Goal: Check status: Check status

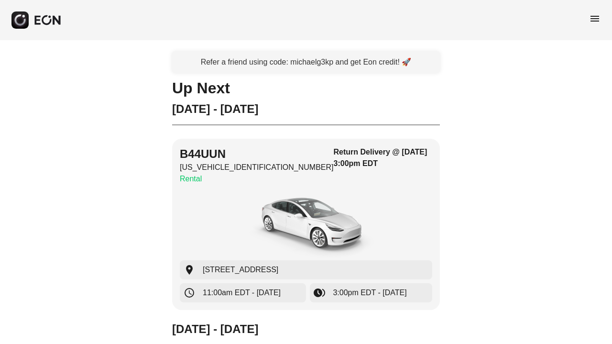
click at [596, 20] on span "menu" at bounding box center [595, 18] width 11 height 11
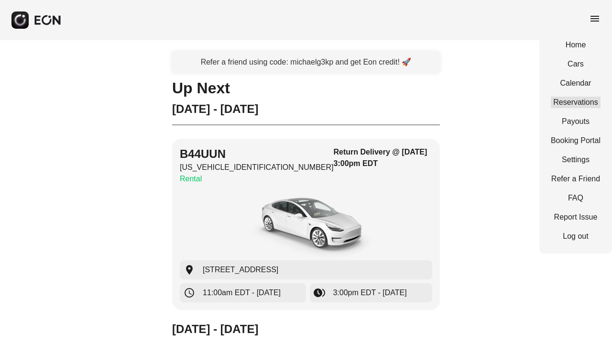
click at [580, 99] on link "Reservations" at bounding box center [576, 102] width 50 height 11
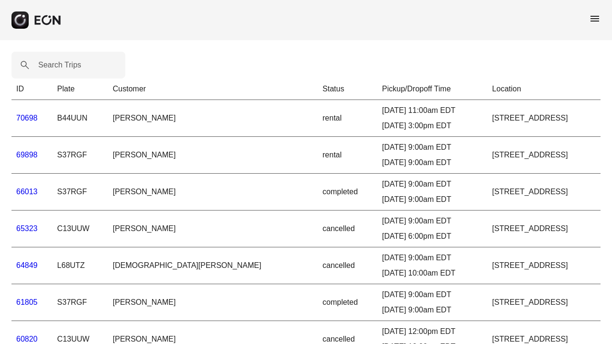
click at [33, 302] on link "61805" at bounding box center [27, 302] width 22 height 8
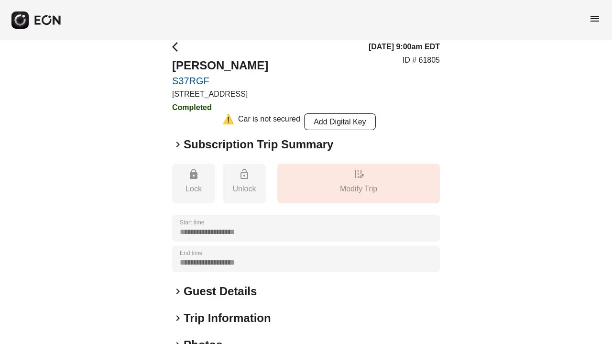
scroll to position [83, 0]
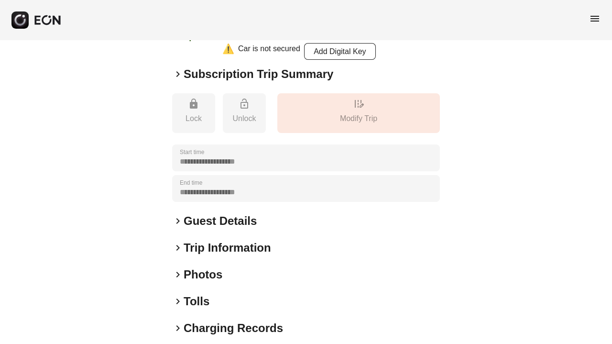
click at [201, 299] on h2 "Tolls" at bounding box center [197, 301] width 26 height 15
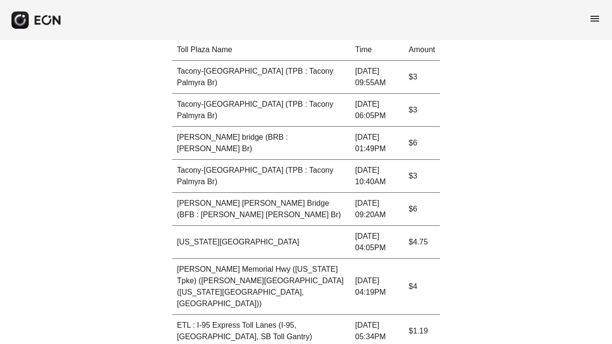
scroll to position [0, 0]
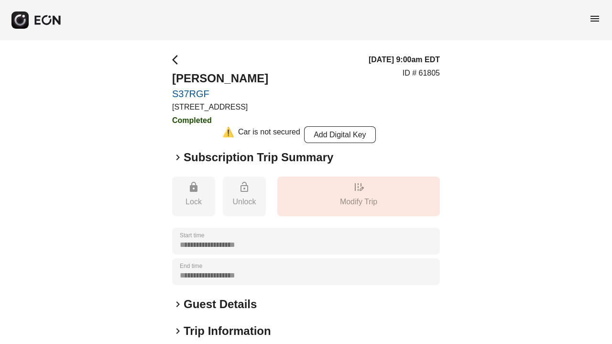
click at [211, 158] on h2 "Subscription Trip Summary" at bounding box center [259, 157] width 150 height 15
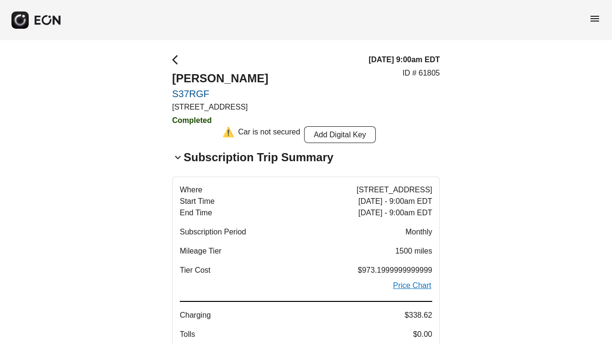
scroll to position [45, 0]
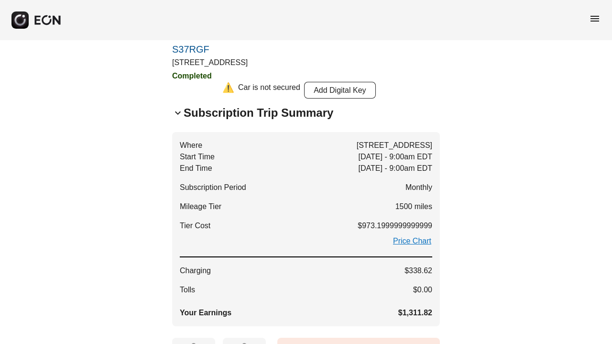
click at [206, 113] on h2 "Subscription Trip Summary" at bounding box center [259, 112] width 150 height 15
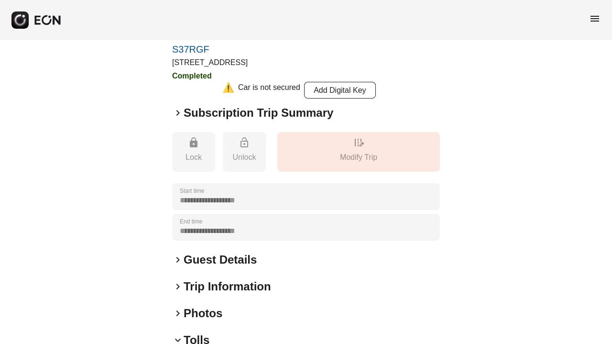
click at [206, 113] on h2 "Subscription Trip Summary" at bounding box center [259, 112] width 150 height 15
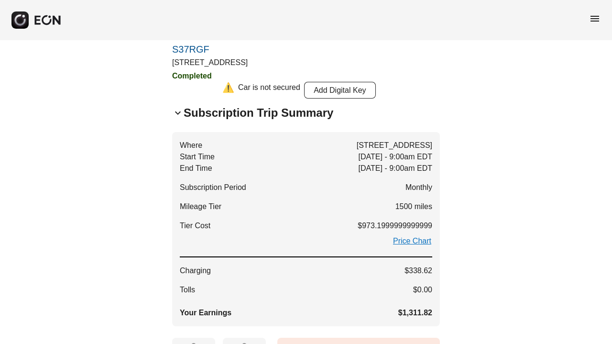
click at [206, 113] on h2 "Subscription Trip Summary" at bounding box center [259, 112] width 150 height 15
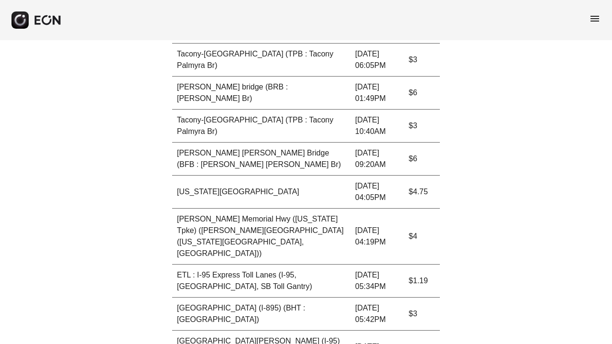
scroll to position [0, 0]
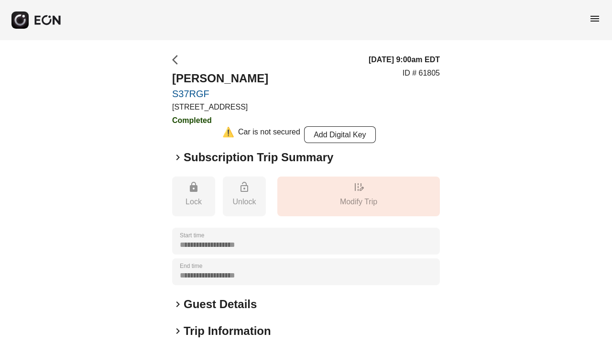
click at [176, 56] on span "arrow_back_ios" at bounding box center [177, 59] width 11 height 11
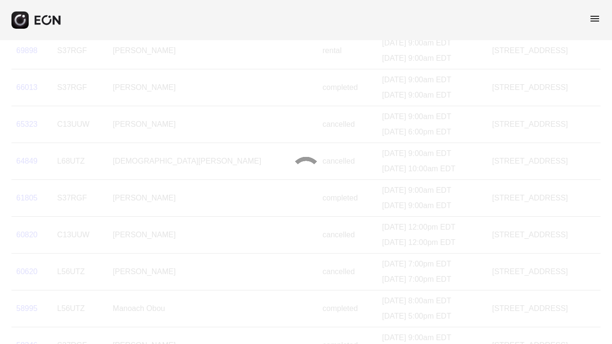
scroll to position [164, 0]
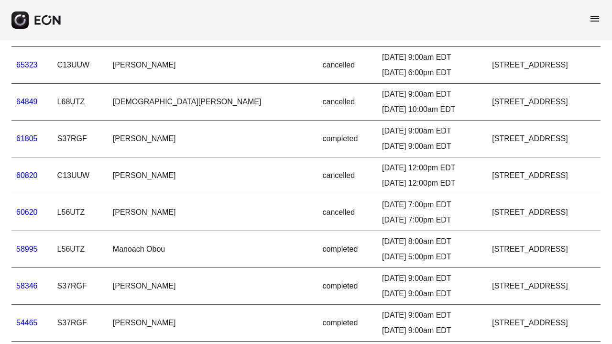
click at [36, 286] on link "58346" at bounding box center [27, 286] width 22 height 8
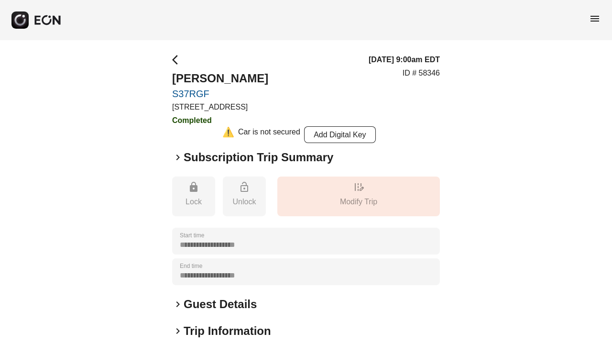
click at [245, 155] on h2 "Subscription Trip Summary" at bounding box center [259, 157] width 150 height 15
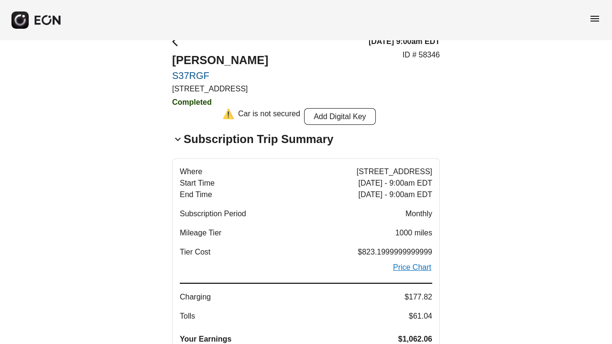
scroll to position [45, 0]
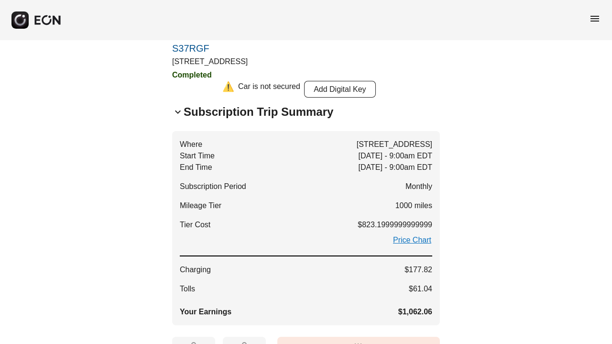
click at [214, 115] on h2 "Subscription Trip Summary" at bounding box center [259, 111] width 150 height 15
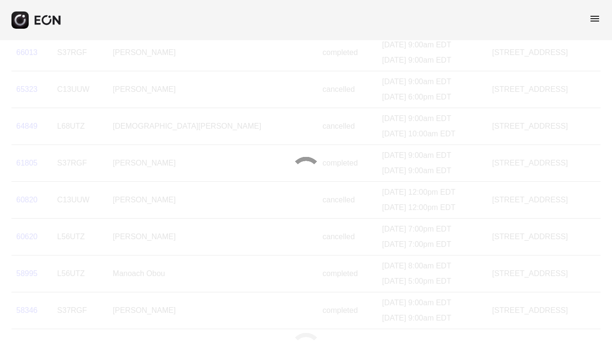
scroll to position [121, 0]
